Goal: Transaction & Acquisition: Purchase product/service

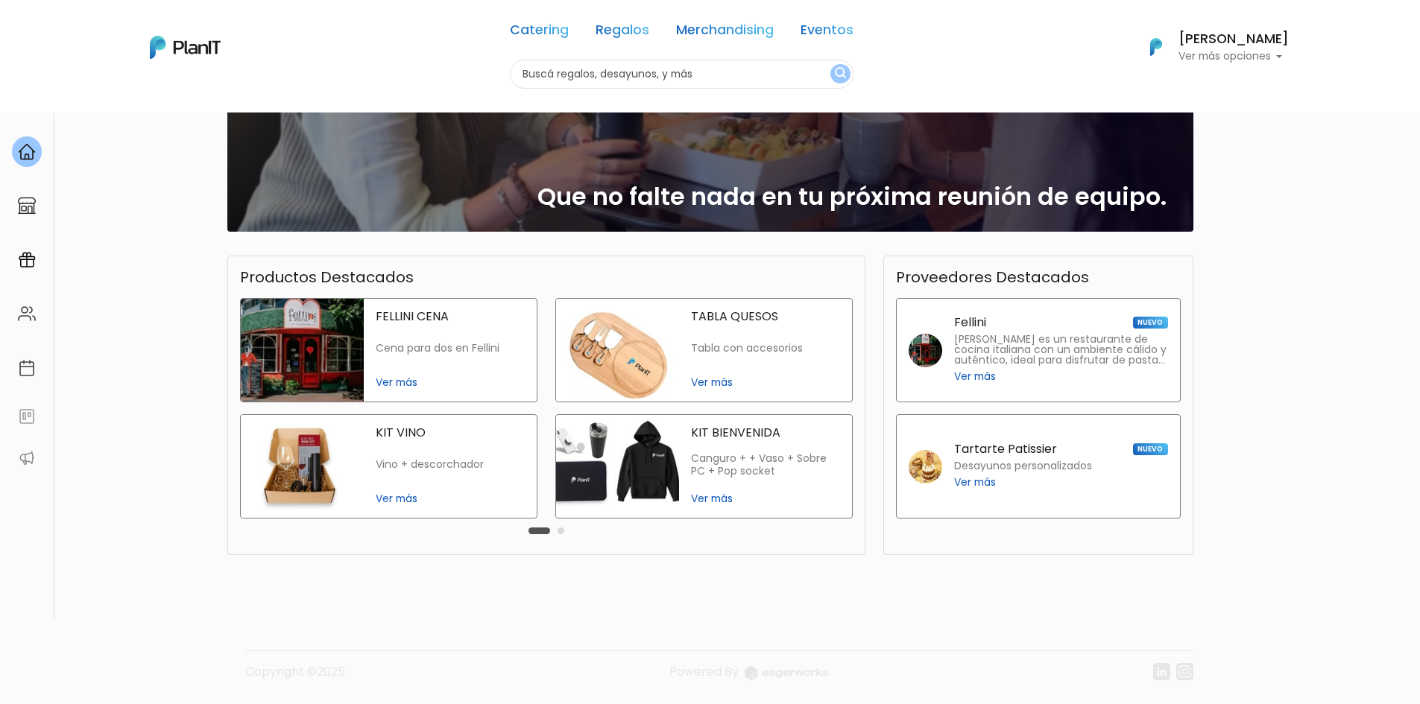
click at [628, 468] on img at bounding box center [617, 466] width 123 height 103
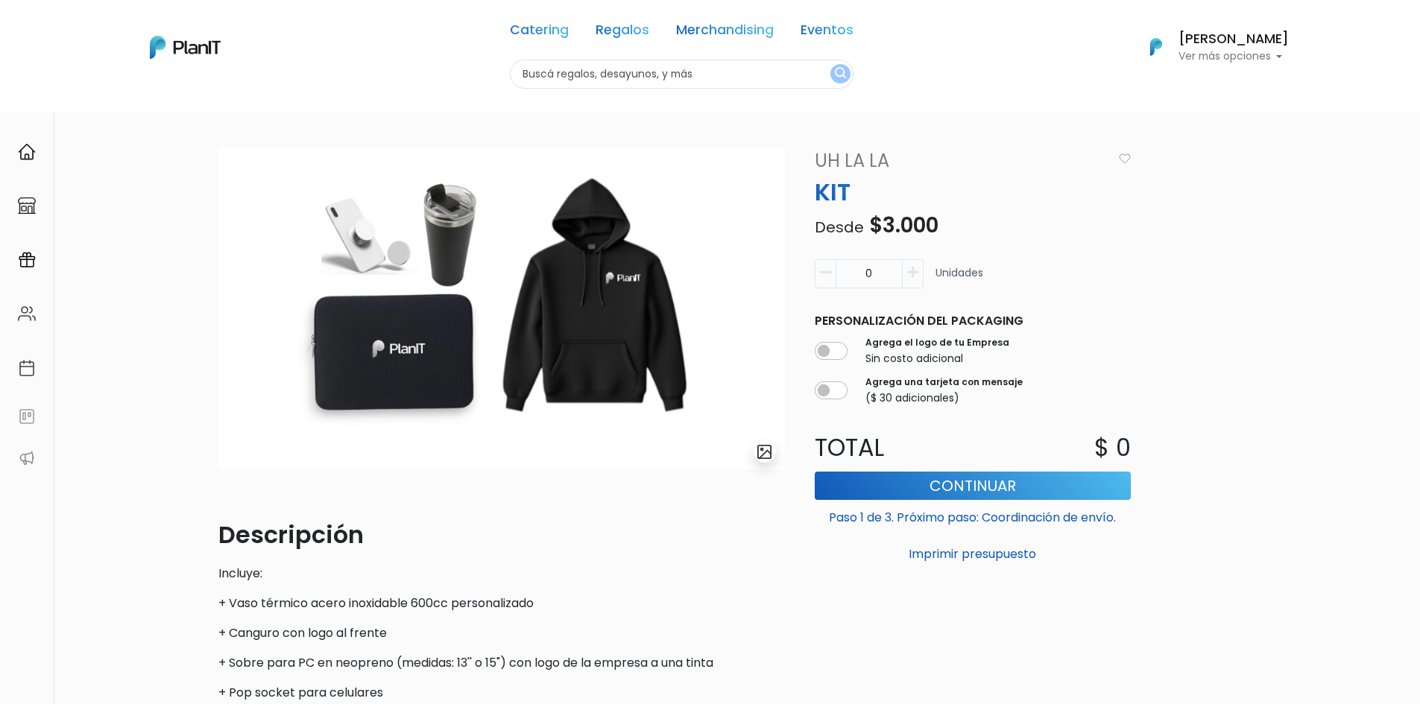
click at [911, 263] on button "button" at bounding box center [913, 273] width 21 height 29
type input "1"
click at [836, 267] on input "1" at bounding box center [869, 273] width 67 height 29
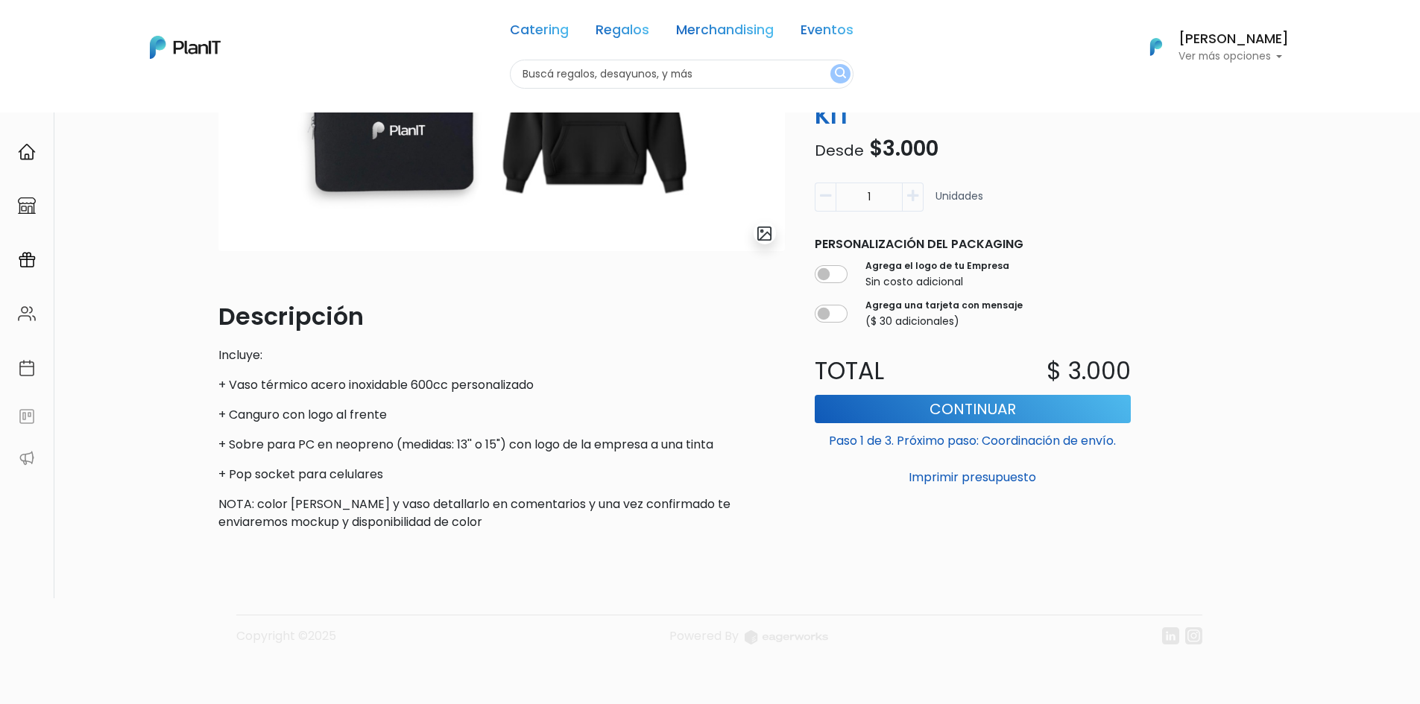
click at [373, 472] on p "+ Pop socket para celulares" at bounding box center [501, 475] width 567 height 18
click at [417, 514] on p "NOTA: color [PERSON_NAME] y vaso detallarlo en comentarios y una vez confirmado…" at bounding box center [501, 514] width 567 height 36
click at [211, 44] on img at bounding box center [185, 47] width 71 height 23
